Goal: Information Seeking & Learning: Learn about a topic

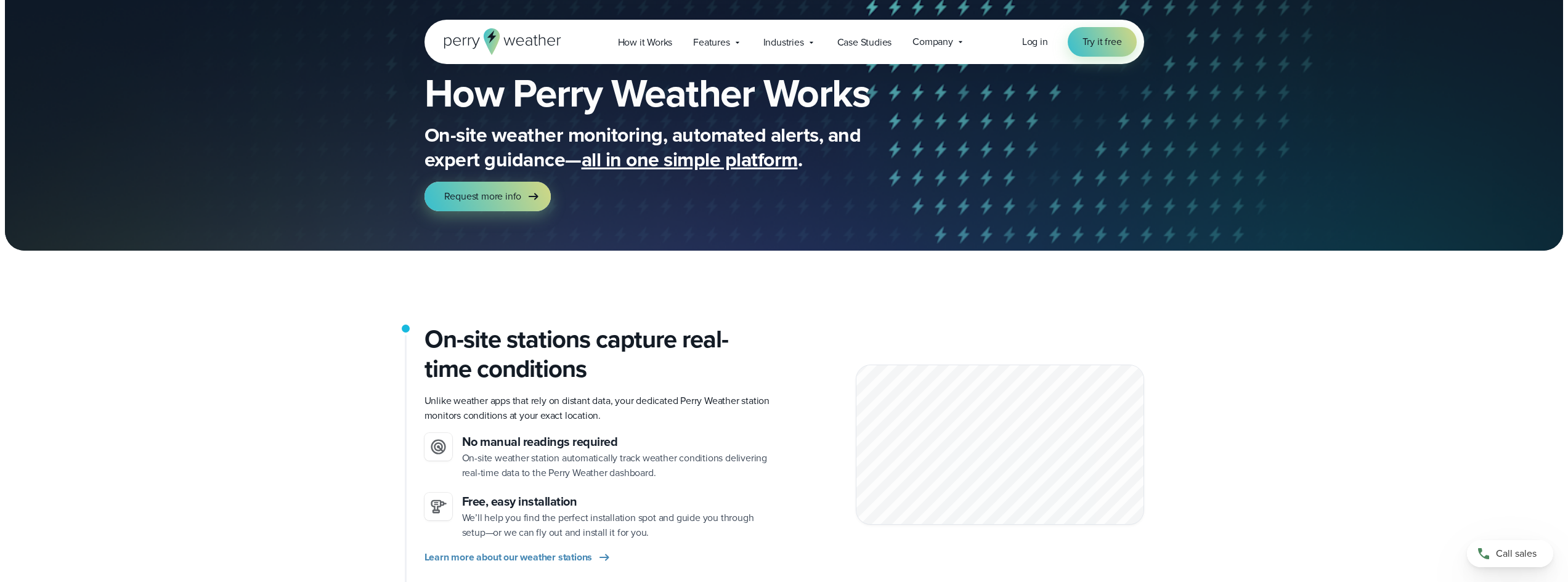
scroll to position [123, 0]
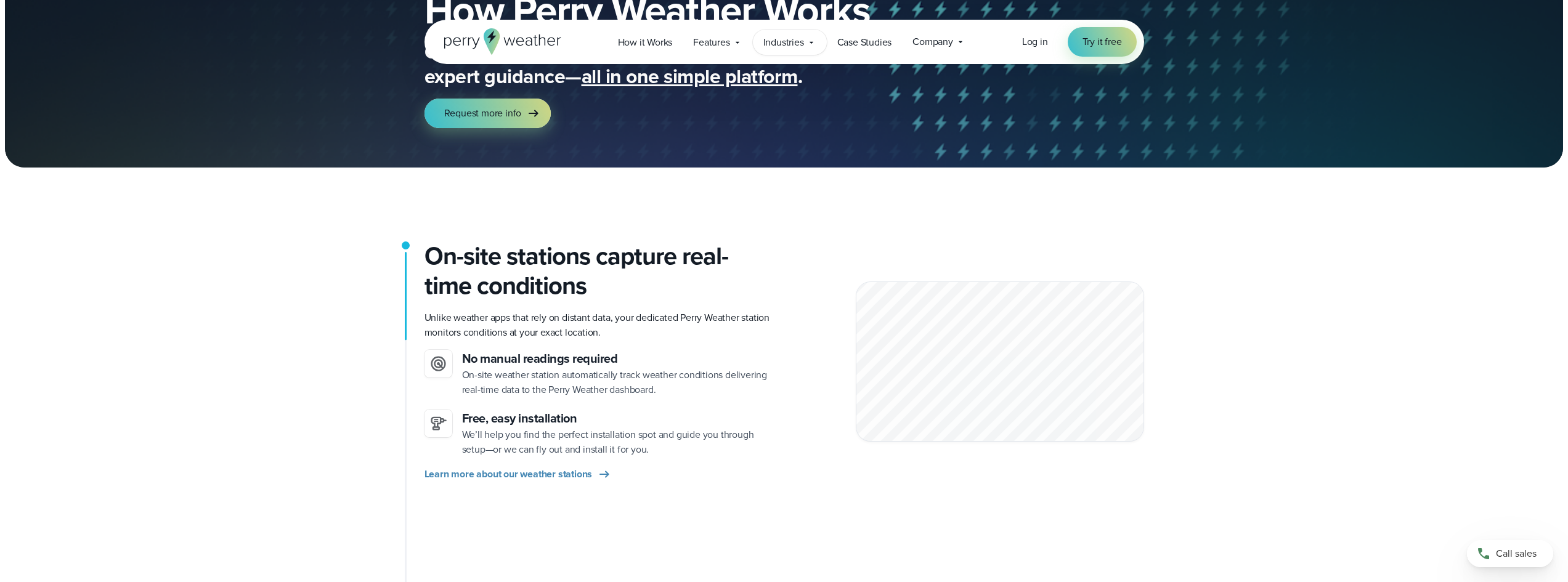
click at [812, 44] on icon at bounding box center [811, 43] width 10 height 10
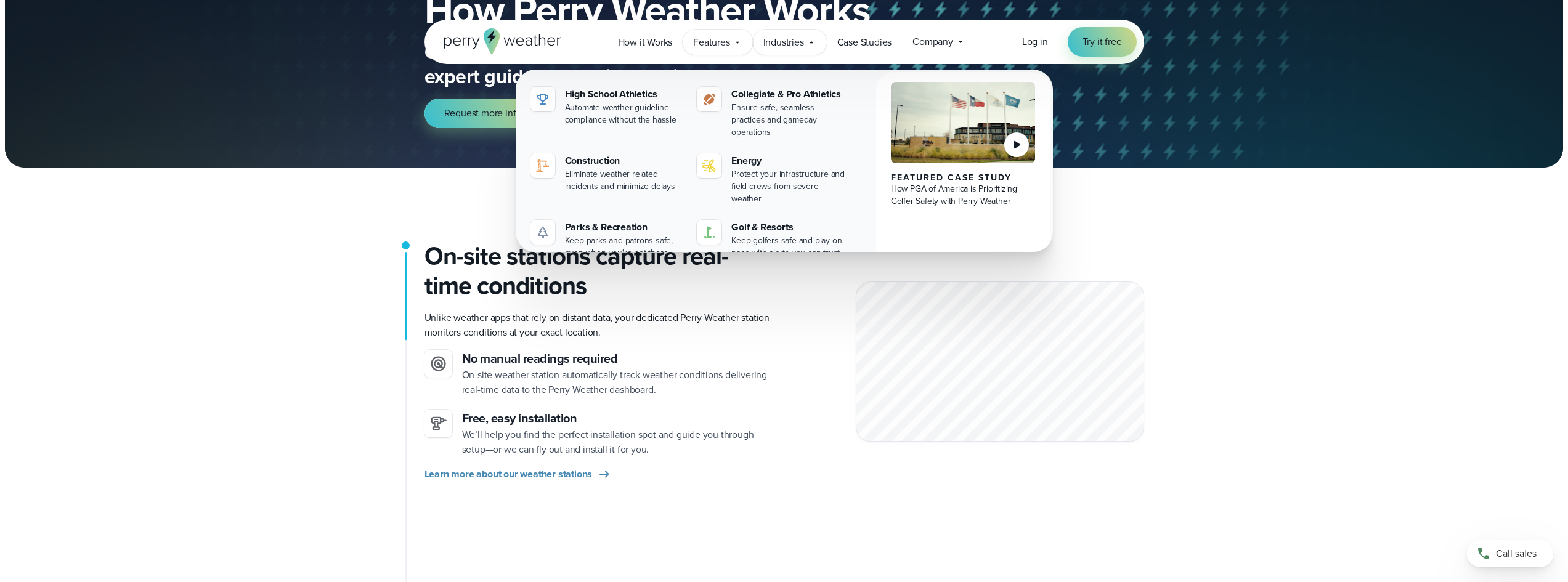
click at [727, 41] on span "Features" at bounding box center [710, 42] width 36 height 15
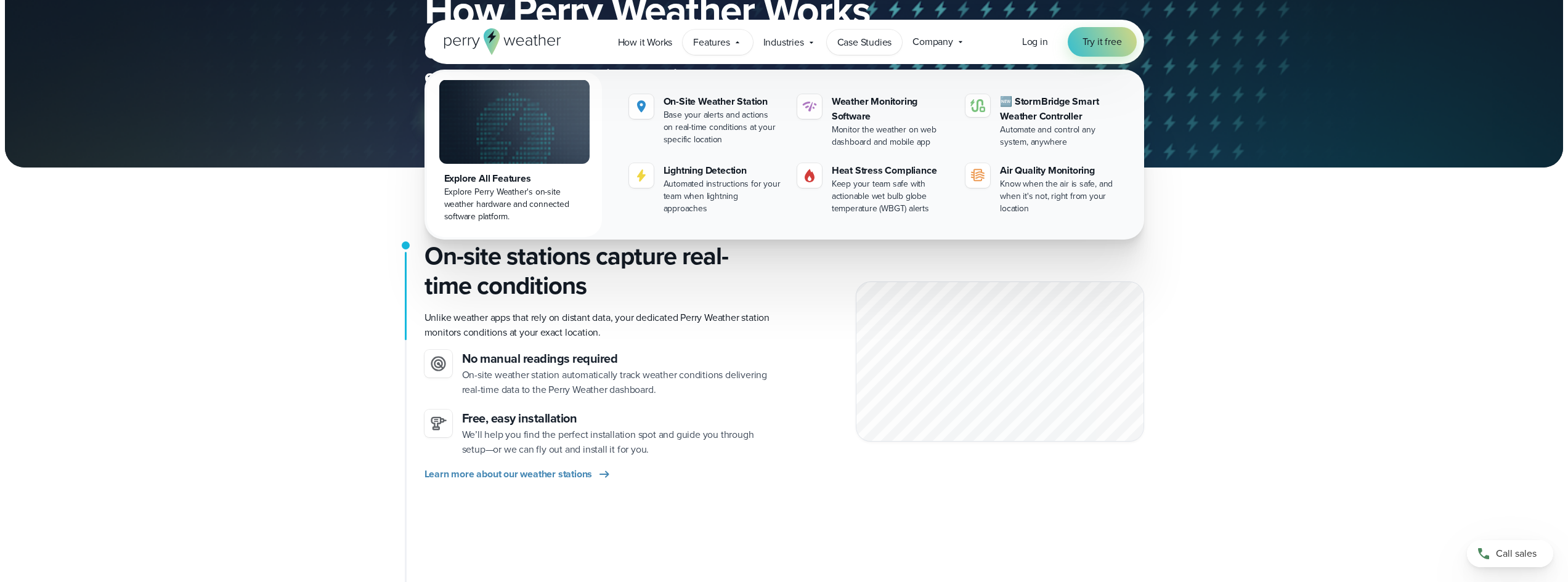
click at [871, 43] on span "Case Studies" at bounding box center [864, 42] width 55 height 15
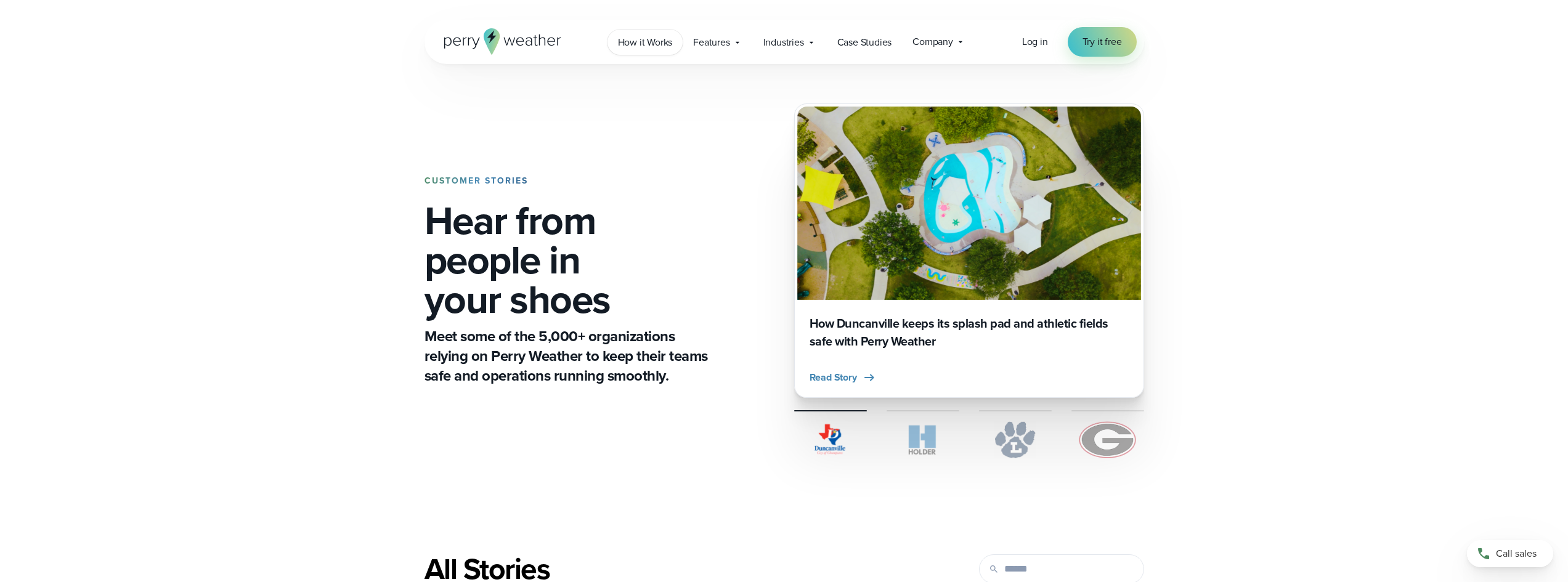
click at [621, 44] on span "How it Works" at bounding box center [645, 42] width 55 height 15
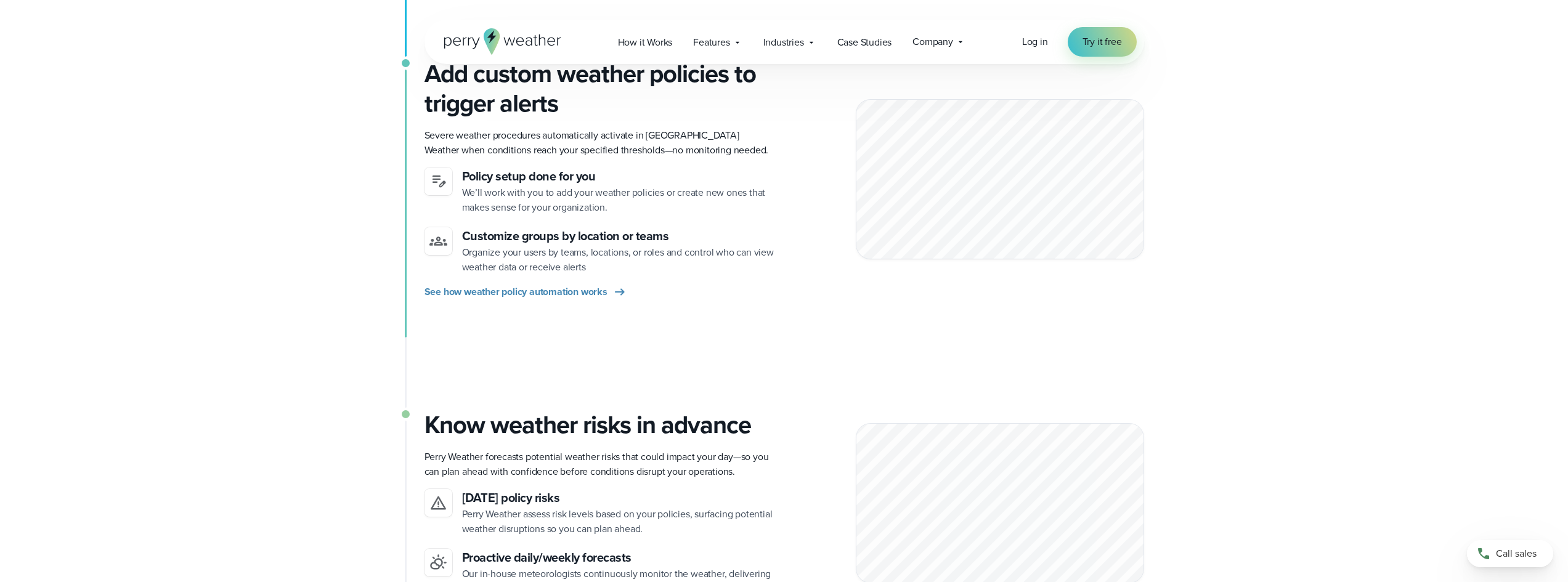
scroll to position [616, 0]
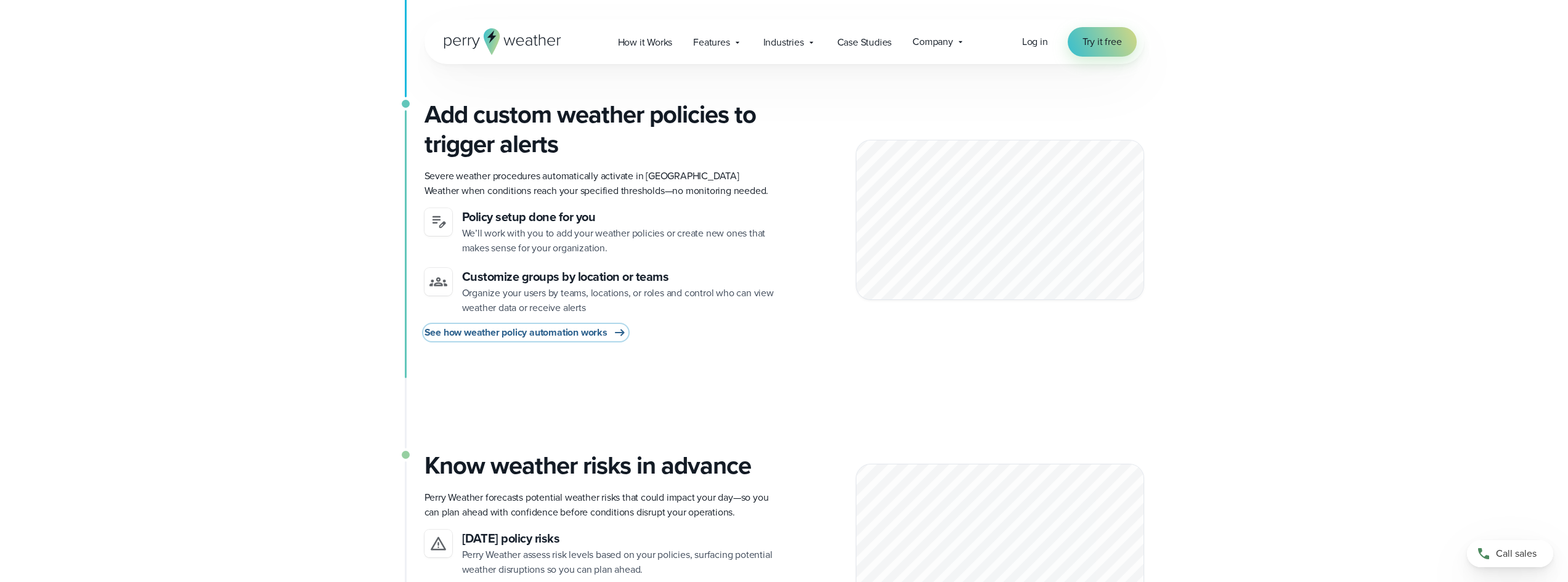
click at [573, 333] on span "See how weather policy automation works" at bounding box center [516, 332] width 183 height 15
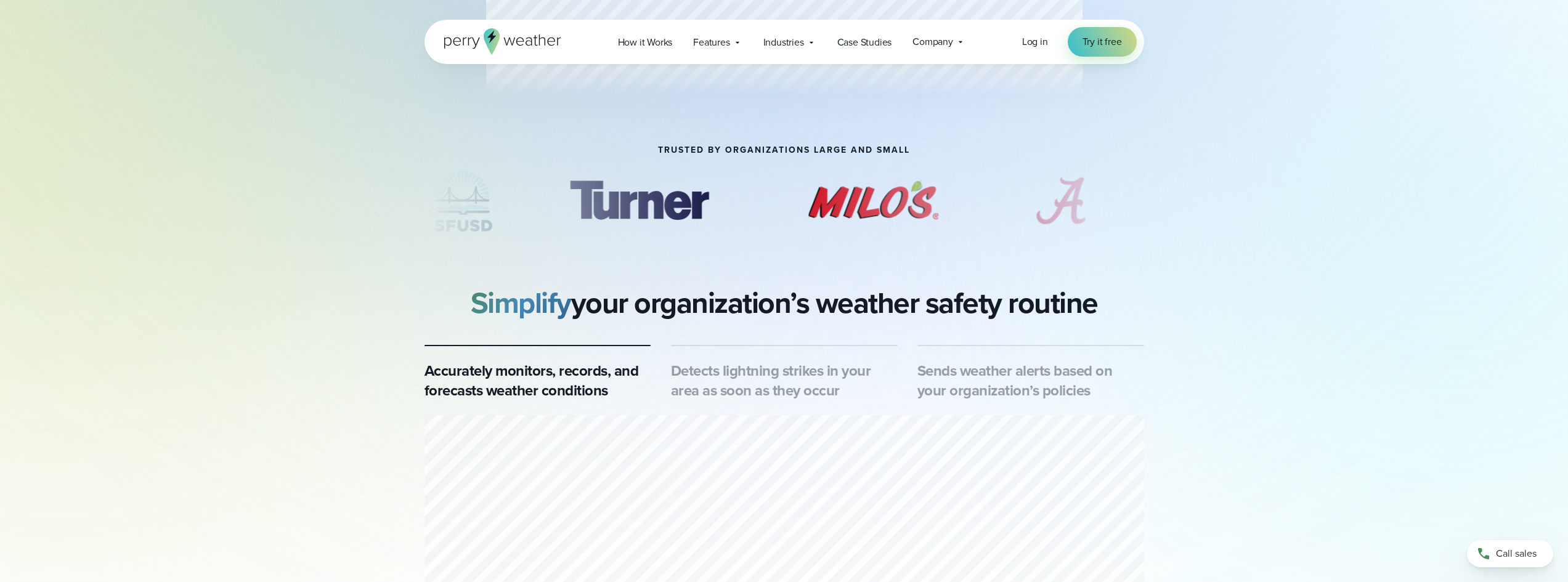
scroll to position [493, 0]
